Goal: Task Accomplishment & Management: Manage account settings

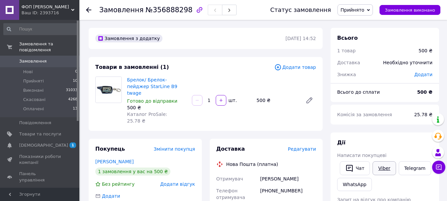
click at [382, 170] on link "Viber" at bounding box center [383, 168] width 23 height 14
click at [29, 142] on span "[DEMOGRAPHIC_DATA]" at bounding box center [43, 145] width 49 height 6
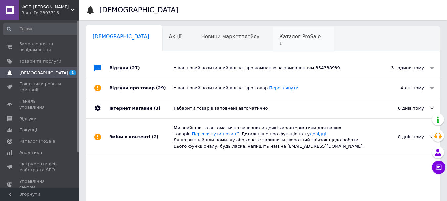
click at [272, 40] on div "Каталог ProSale 1" at bounding box center [302, 39] width 61 height 25
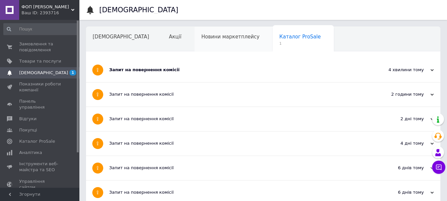
click at [204, 42] on div "Новини маркетплейсу" at bounding box center [233, 39] width 78 height 25
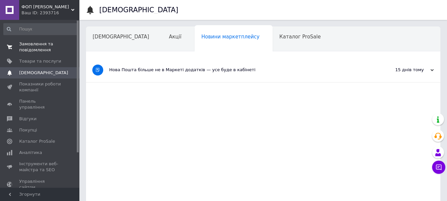
click at [29, 46] on span "Замовлення та повідомлення" at bounding box center [40, 47] width 42 height 12
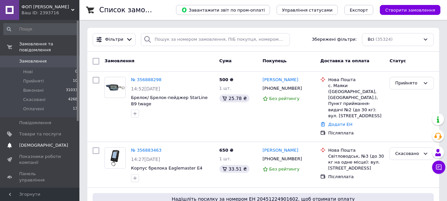
click at [29, 142] on span "[DEMOGRAPHIC_DATA]" at bounding box center [43, 145] width 49 height 6
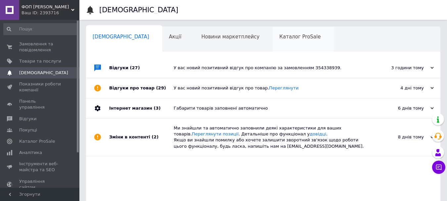
click at [272, 42] on div "Каталог ProSale 0" at bounding box center [302, 39] width 61 height 25
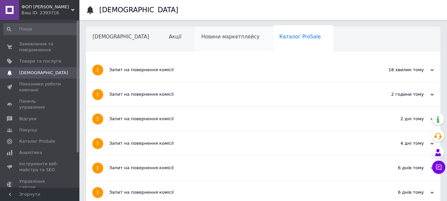
click at [200, 40] on div "Новини маркетплейсу" at bounding box center [233, 39] width 78 height 25
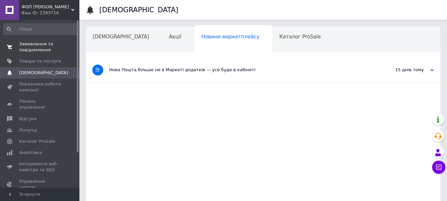
click at [24, 47] on span "Замовлення та повідомлення" at bounding box center [40, 47] width 42 height 12
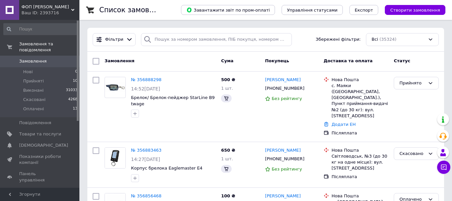
click at [147, 147] on link "№ 356883463" at bounding box center [146, 149] width 30 height 5
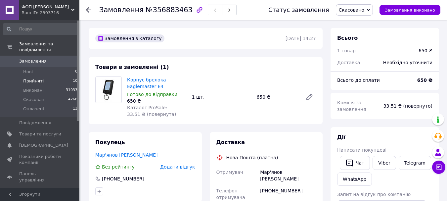
click at [28, 78] on span "Прийняті" at bounding box center [33, 81] width 20 height 6
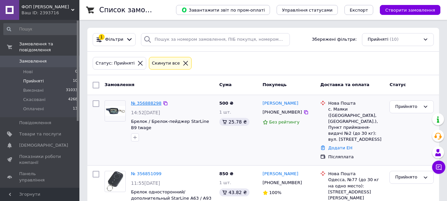
click at [145, 103] on link "№ 356888298" at bounding box center [146, 102] width 30 height 5
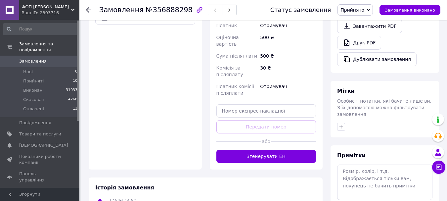
scroll to position [264, 0]
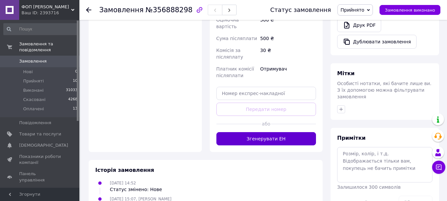
click at [270, 132] on button "Згенерувати ЕН" at bounding box center [266, 138] width 100 height 13
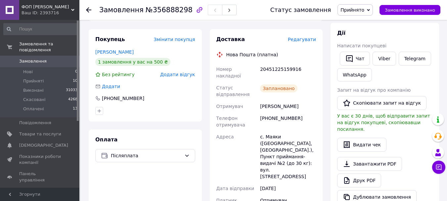
scroll to position [99, 0]
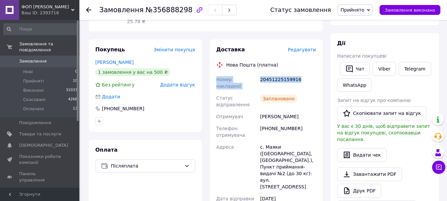
drag, startPoint x: 218, startPoint y: 66, endPoint x: 314, endPoint y: 65, distance: 96.9
click at [314, 73] on div "Номер накладної 20451225159916 Статус відправлення Заплановано Отримувач [PERSO…" at bounding box center [266, 187] width 102 height 229
copy div "Номер накладної 20451225159916"
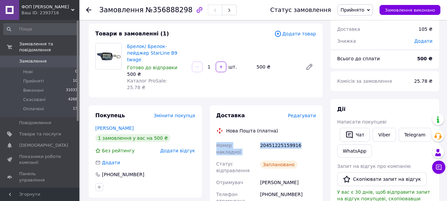
scroll to position [33, 0]
click at [27, 69] on span "Нові" at bounding box center [28, 72] width 10 height 6
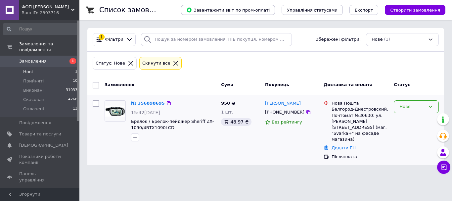
click at [430, 106] on icon at bounding box center [429, 106] width 5 height 5
click at [408, 120] on li "Прийнято" at bounding box center [416, 120] width 44 height 12
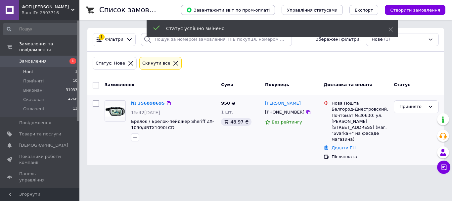
click at [148, 102] on link "№ 356898695" at bounding box center [148, 102] width 34 height 5
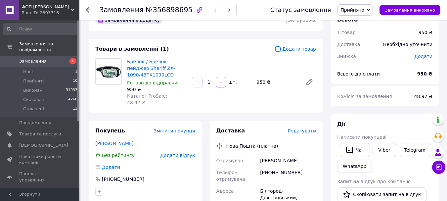
scroll to position [33, 0]
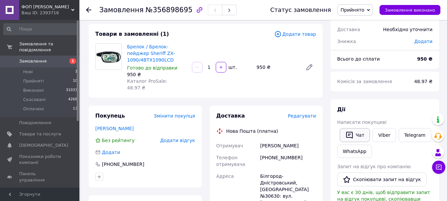
click at [358, 134] on button "Чат" at bounding box center [354, 135] width 30 height 14
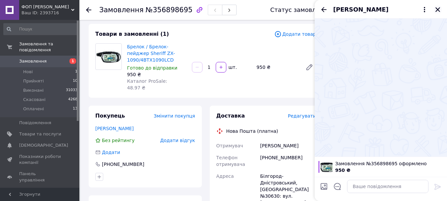
click at [438, 10] on icon "Закрити" at bounding box center [437, 9] width 5 height 5
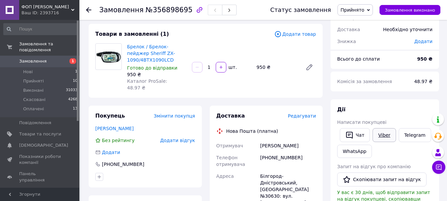
click at [383, 135] on link "Viber" at bounding box center [383, 135] width 23 height 14
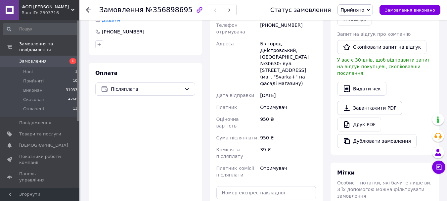
scroll to position [198, 0]
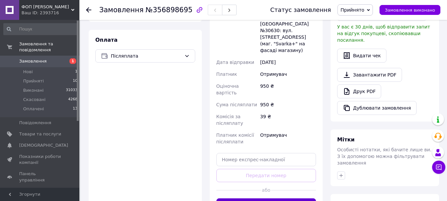
click at [273, 198] on button "Згенерувати ЕН" at bounding box center [266, 204] width 100 height 13
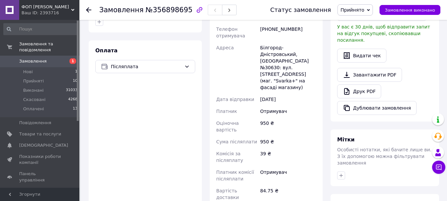
scroll to position [209, 0]
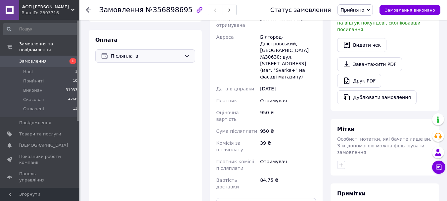
click at [187, 55] on icon at bounding box center [187, 56] width 4 height 2
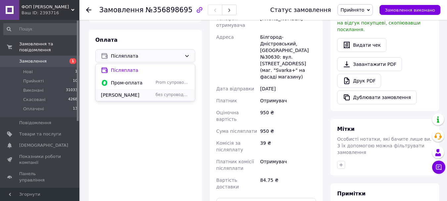
click at [125, 92] on span "[PERSON_NAME]" at bounding box center [127, 95] width 52 height 7
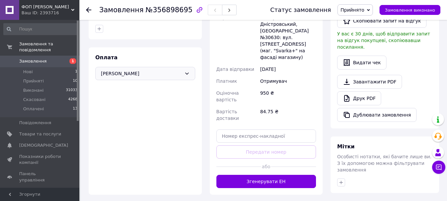
scroll to position [176, 0]
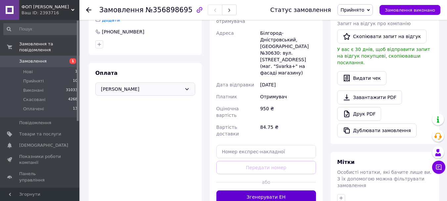
click at [252, 190] on button "Згенерувати ЕН" at bounding box center [266, 196] width 100 height 13
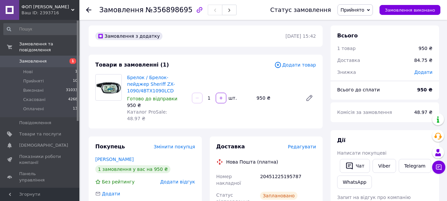
scroll to position [0, 0]
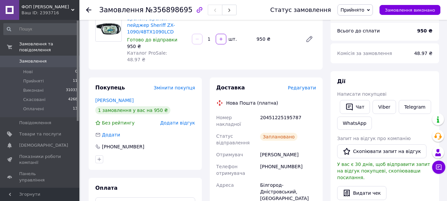
scroll to position [66, 0]
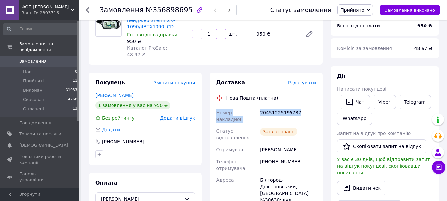
drag, startPoint x: 217, startPoint y: 107, endPoint x: 302, endPoint y: 104, distance: 85.7
click at [302, 106] on div "Номер накладної 20451225195787 Статус відправлення Заплановано Отримувач Телеги…" at bounding box center [266, 196] width 102 height 180
copy div "Номер накладної 20451225195787"
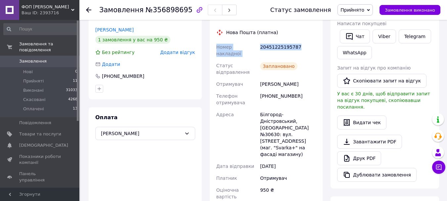
scroll to position [132, 0]
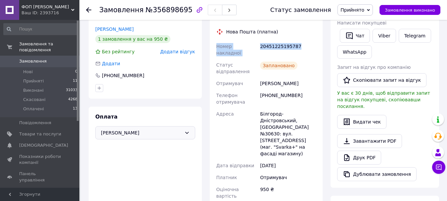
click at [185, 130] on icon at bounding box center [186, 132] width 5 height 5
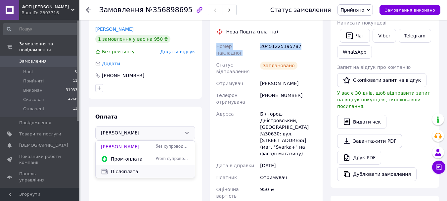
click at [128, 168] on span "Післяплата" at bounding box center [150, 171] width 79 height 7
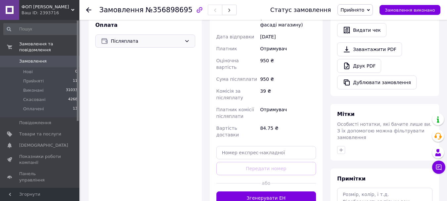
scroll to position [231, 0]
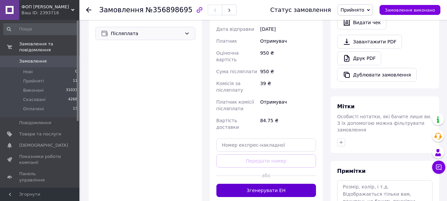
click at [279, 183] on button "Згенерувати ЕН" at bounding box center [266, 189] width 100 height 13
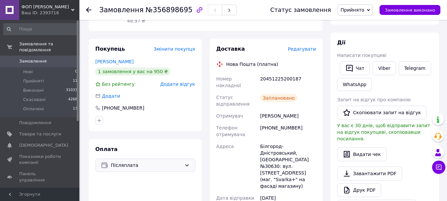
scroll to position [99, 0]
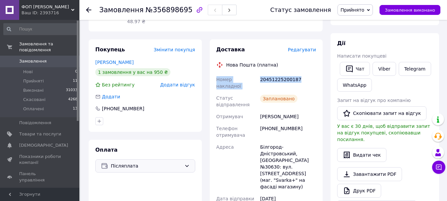
drag, startPoint x: 217, startPoint y: 70, endPoint x: 305, endPoint y: 67, distance: 88.0
click at [305, 73] on div "Номер накладної 20451225200187 Статус відправлення Заплановано Отримувач Телеги…" at bounding box center [266, 187] width 102 height 229
copy div "Номер накладної 20451225200187"
